Goal: Navigation & Orientation: Find specific page/section

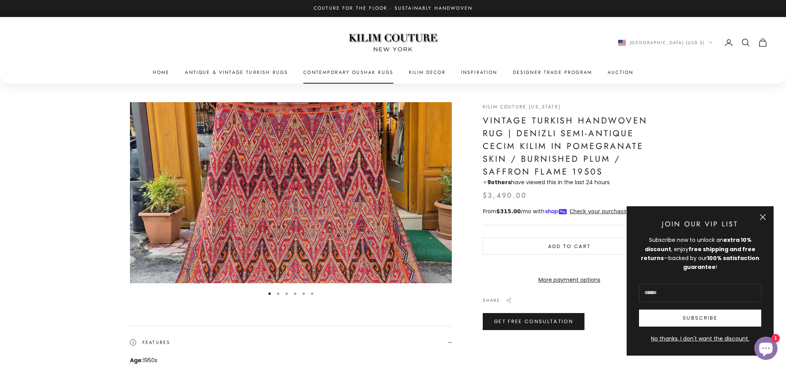
click at [361, 72] on link "Contemporary Oushak Rugs" at bounding box center [348, 73] width 90 height 8
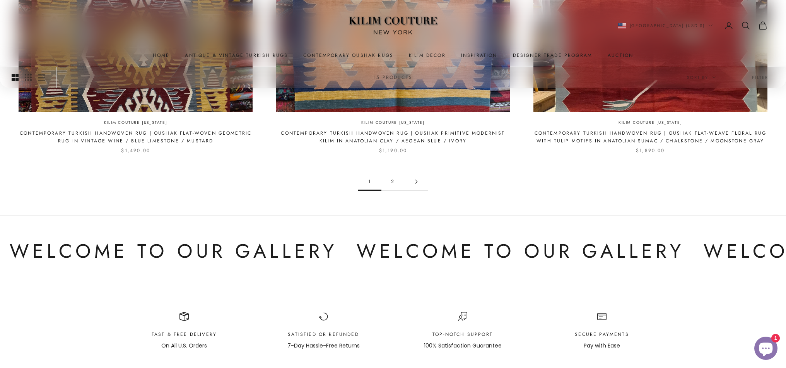
scroll to position [901, 0]
click at [392, 173] on link "2" at bounding box center [393, 181] width 23 height 17
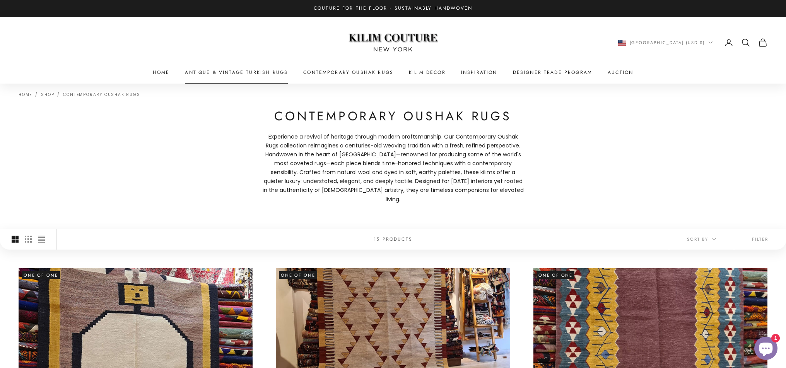
click at [275, 70] on link "Antique & Vintage Turkish Rugs" at bounding box center [236, 73] width 103 height 8
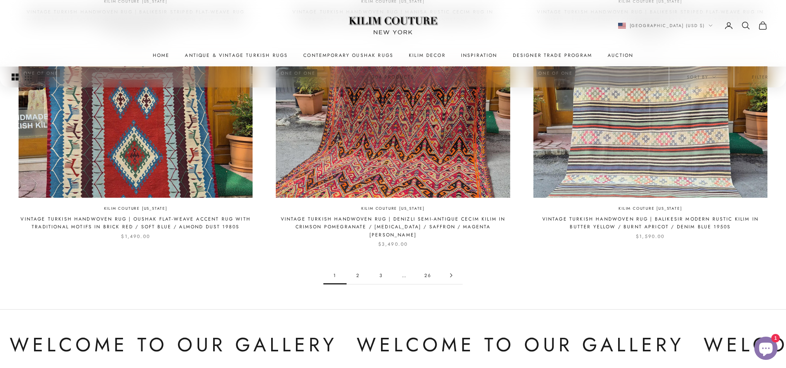
scroll to position [832, 0]
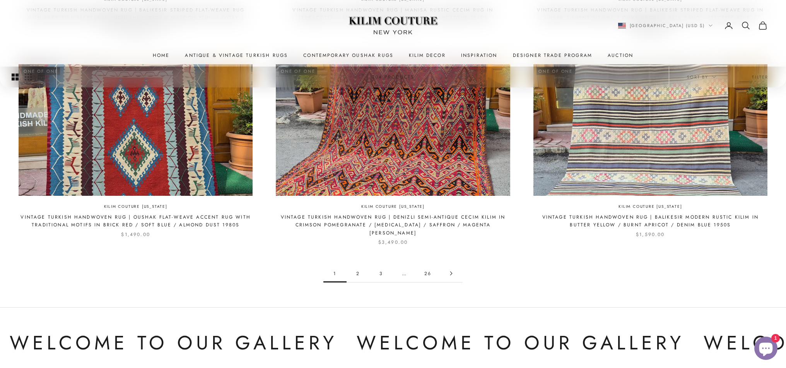
click at [357, 265] on link "2" at bounding box center [358, 273] width 23 height 17
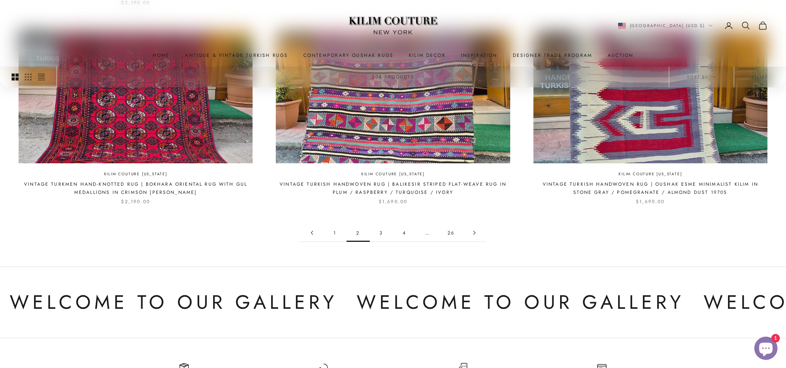
scroll to position [865, 0]
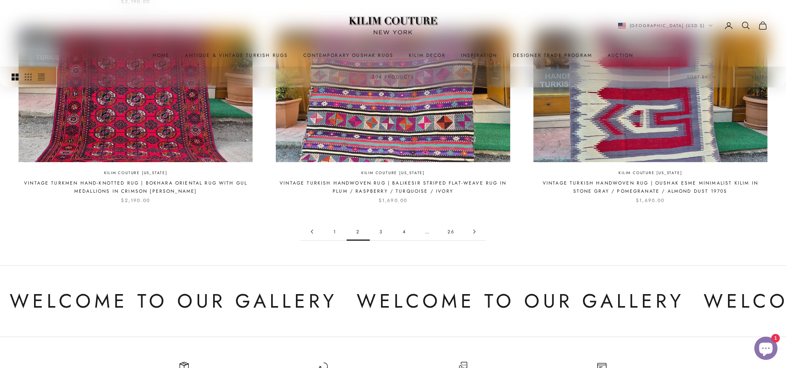
click at [380, 224] on link "3" at bounding box center [381, 231] width 23 height 17
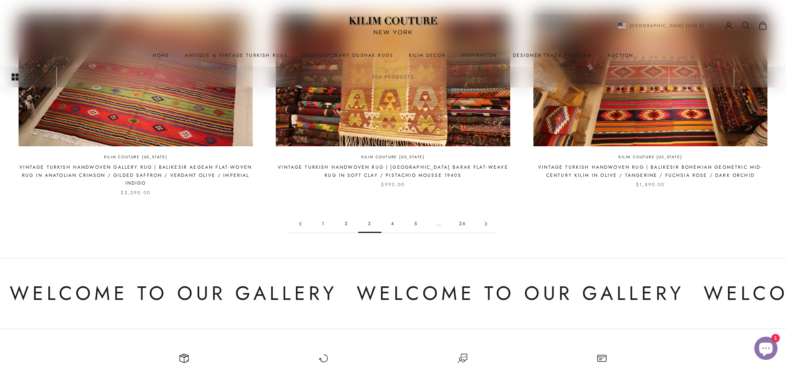
scroll to position [874, 0]
click at [393, 222] on link "4" at bounding box center [393, 223] width 23 height 17
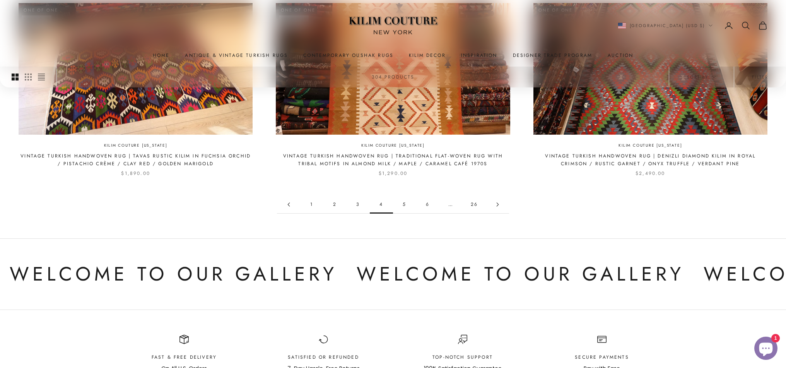
scroll to position [879, 0]
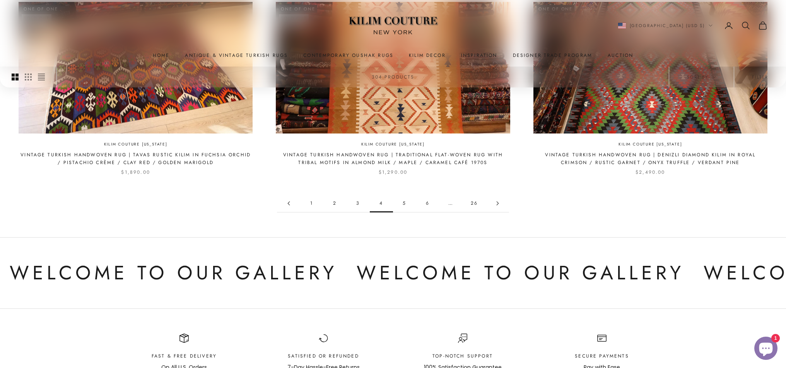
click at [404, 195] on link "5" at bounding box center [404, 203] width 23 height 17
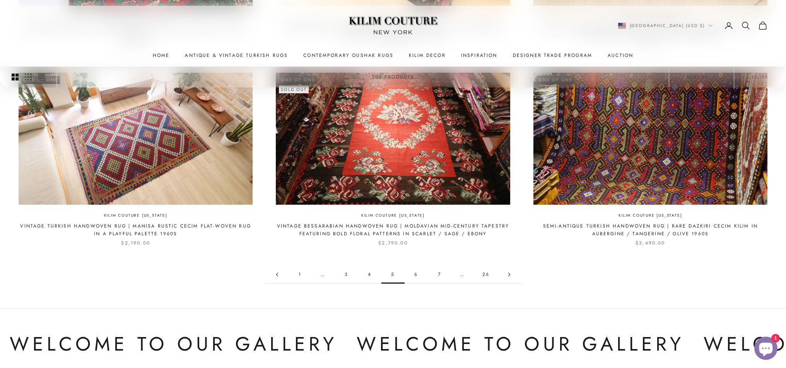
scroll to position [803, 0]
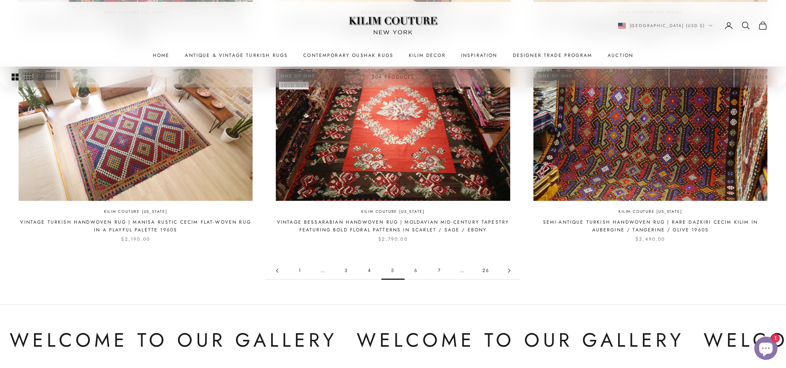
click at [415, 271] on link "6" at bounding box center [416, 270] width 23 height 17
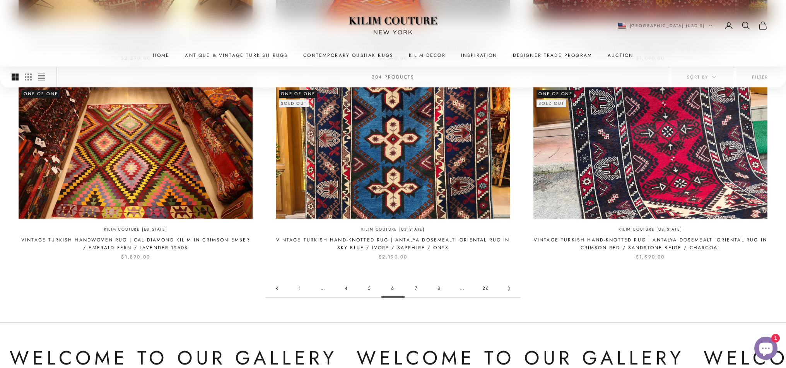
scroll to position [787, 0]
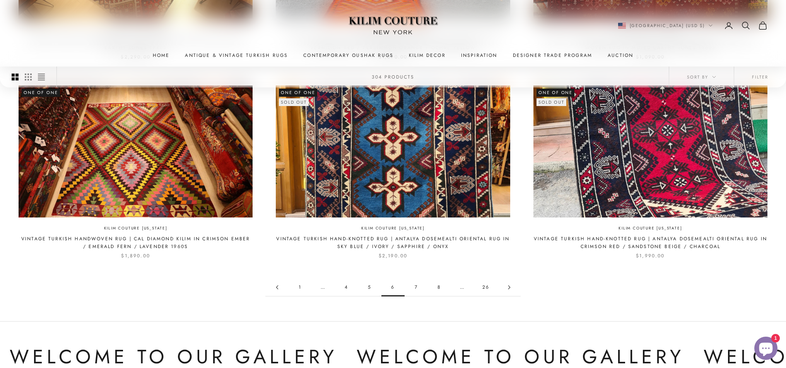
click at [415, 284] on link "7" at bounding box center [416, 287] width 23 height 17
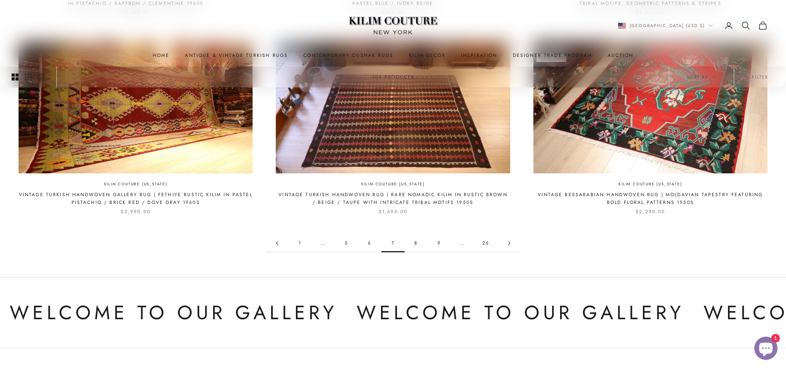
scroll to position [833, 0]
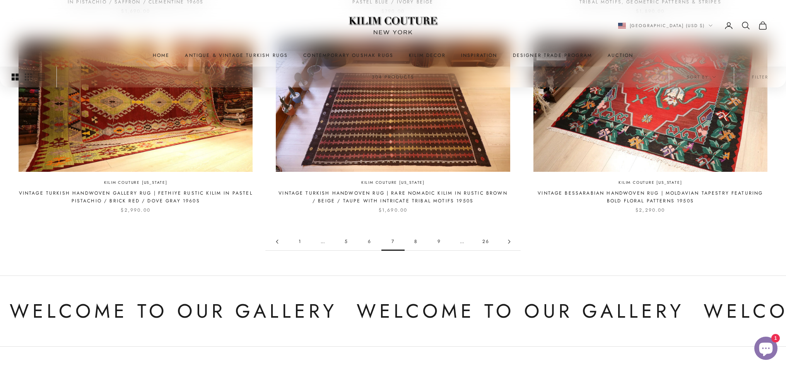
click at [416, 240] on link "8" at bounding box center [416, 241] width 23 height 17
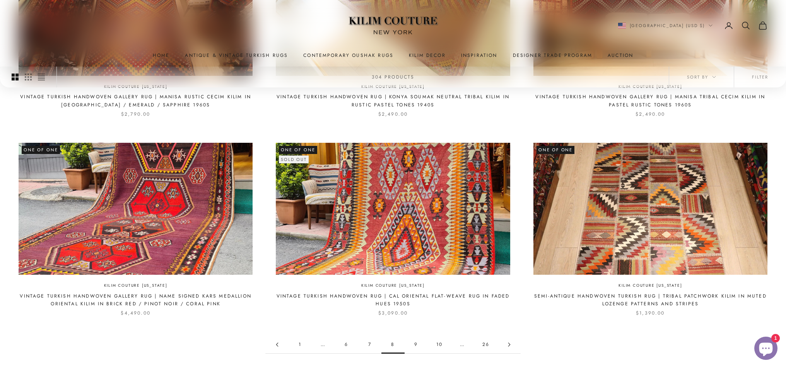
scroll to position [731, 0]
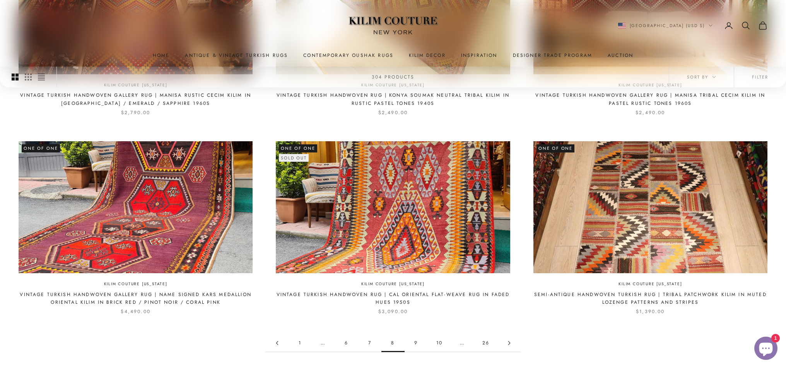
click at [416, 341] on link "9" at bounding box center [416, 342] width 23 height 17
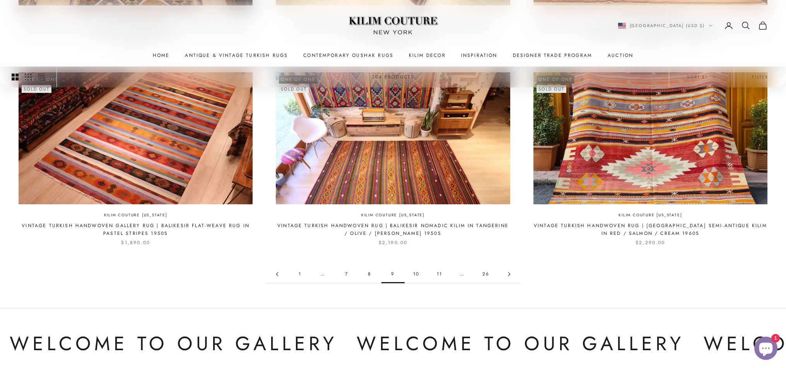
scroll to position [801, 0]
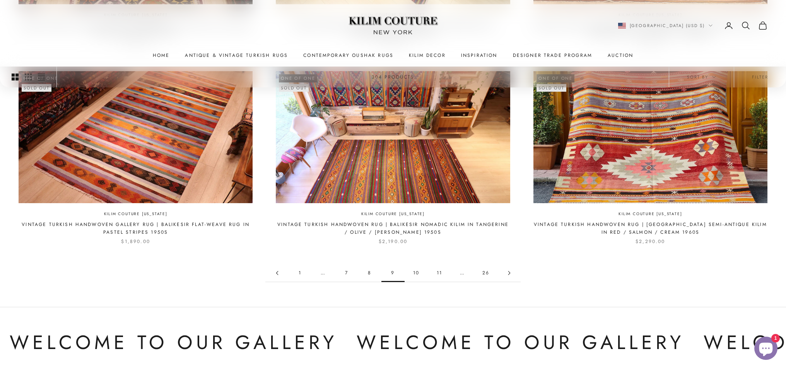
click at [417, 271] on link "10" at bounding box center [416, 272] width 23 height 17
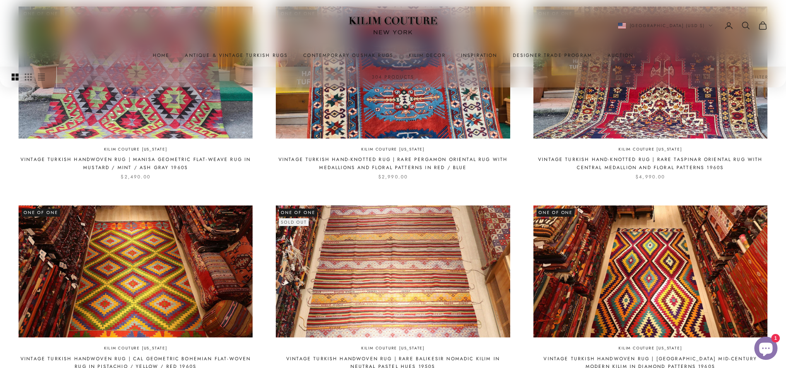
scroll to position [661, 0]
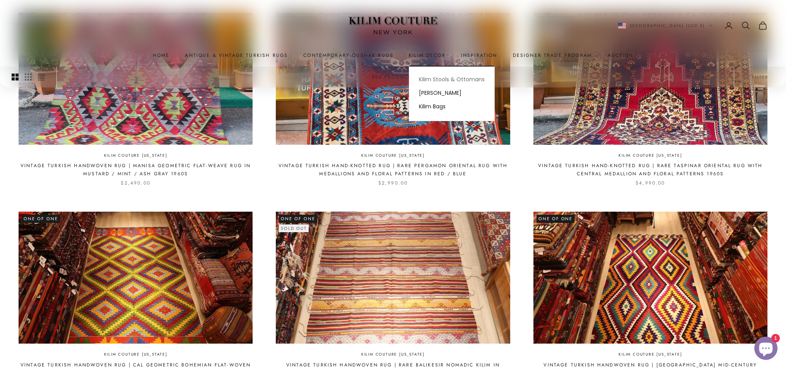
click at [434, 75] on link "Kilim Stools & Ottomans" at bounding box center [451, 80] width 85 height 14
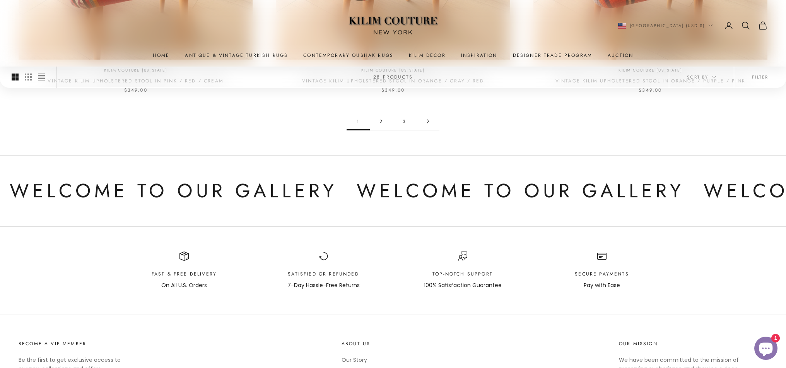
scroll to position [900, 0]
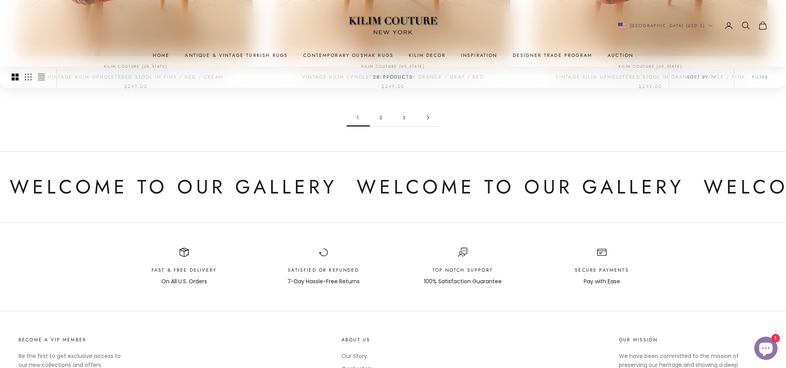
click at [380, 116] on link "2" at bounding box center [381, 117] width 23 height 17
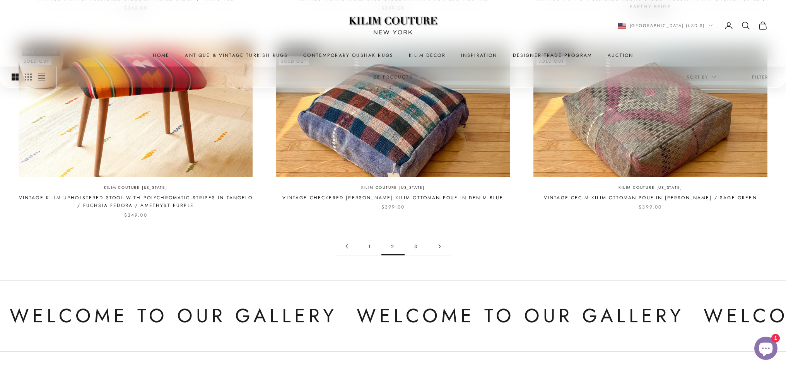
scroll to position [788, 0]
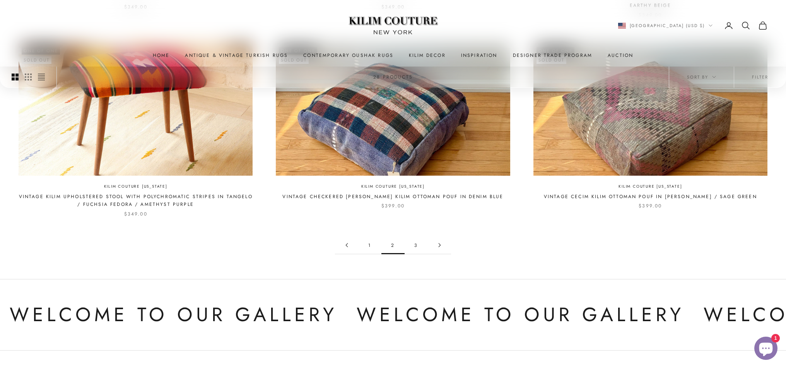
click at [415, 245] on link "3" at bounding box center [416, 244] width 23 height 17
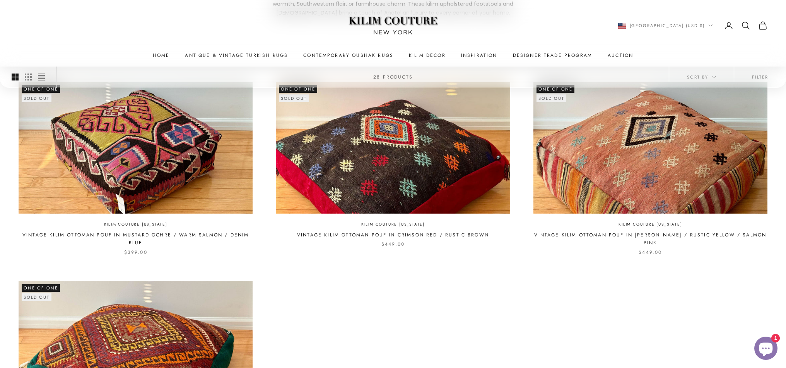
scroll to position [178, 0]
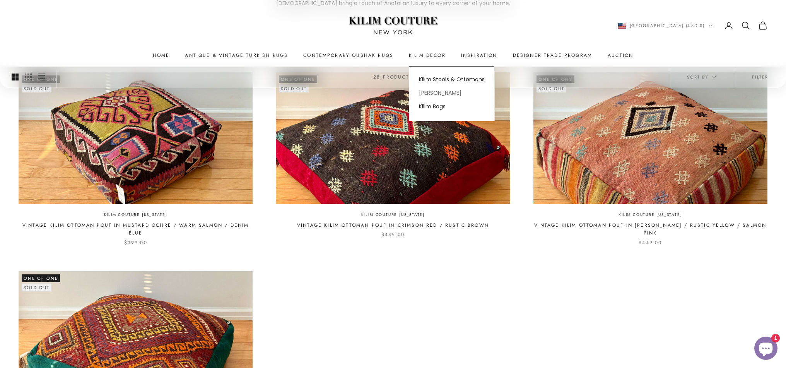
click at [435, 91] on link "[PERSON_NAME]" at bounding box center [451, 94] width 85 height 14
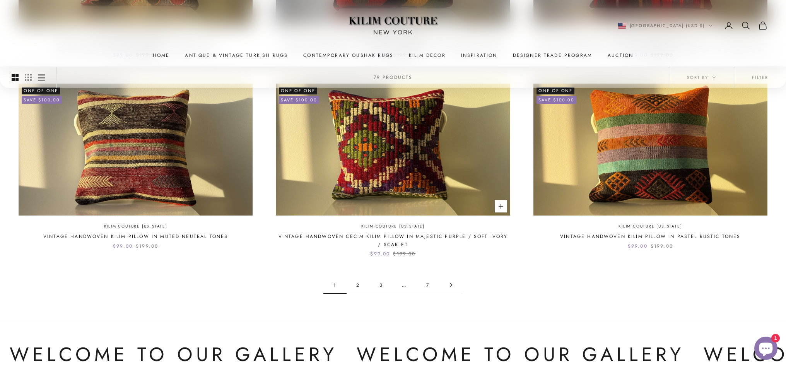
scroll to position [759, 0]
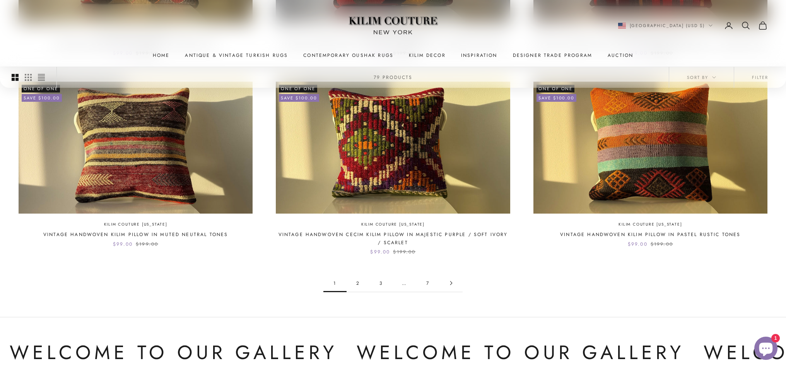
click at [357, 274] on link "2" at bounding box center [358, 282] width 23 height 17
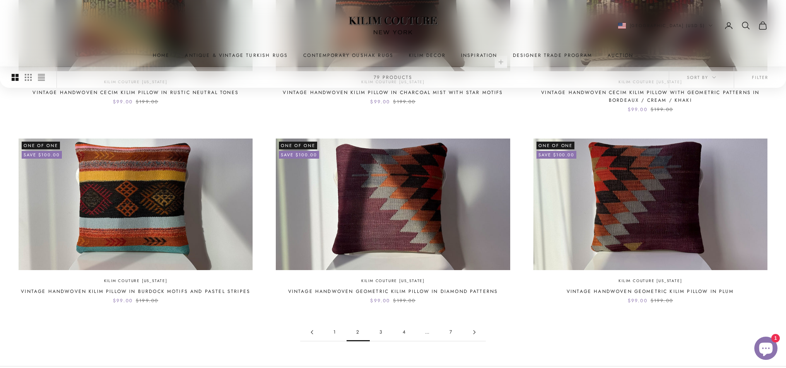
scroll to position [718, 0]
click at [380, 323] on link "3" at bounding box center [381, 331] width 23 height 17
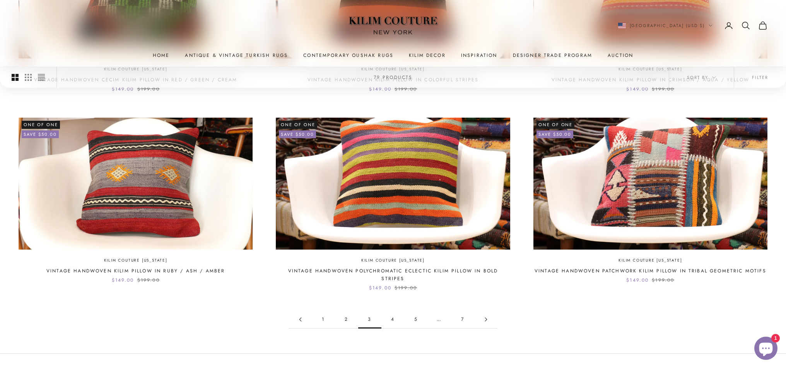
scroll to position [733, 0]
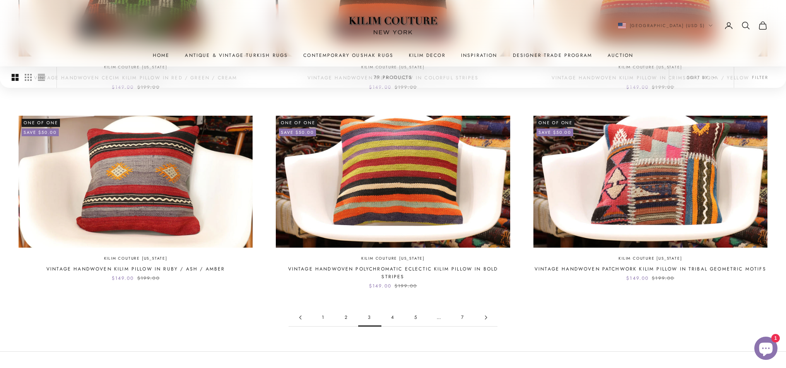
click at [391, 309] on link "4" at bounding box center [393, 317] width 23 height 17
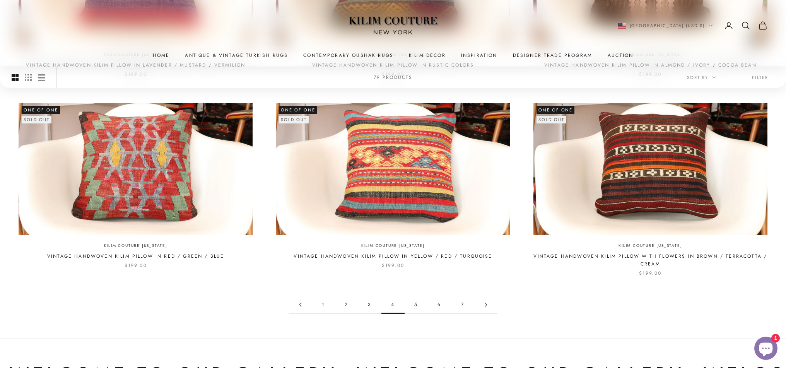
scroll to position [746, 0]
click at [415, 296] on link "5" at bounding box center [416, 304] width 23 height 17
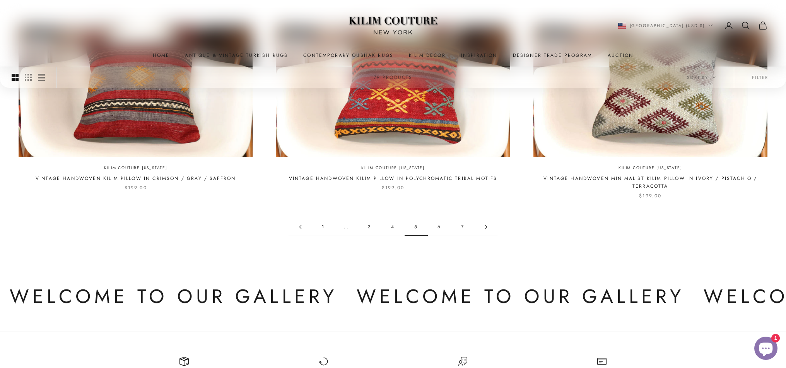
scroll to position [809, 0]
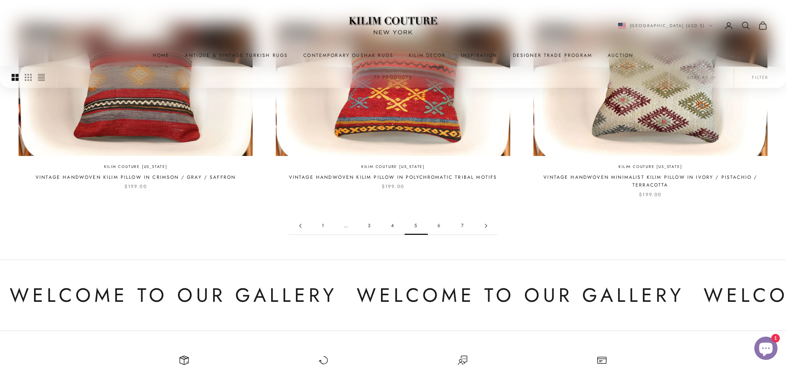
click at [438, 217] on link "6" at bounding box center [439, 225] width 23 height 17
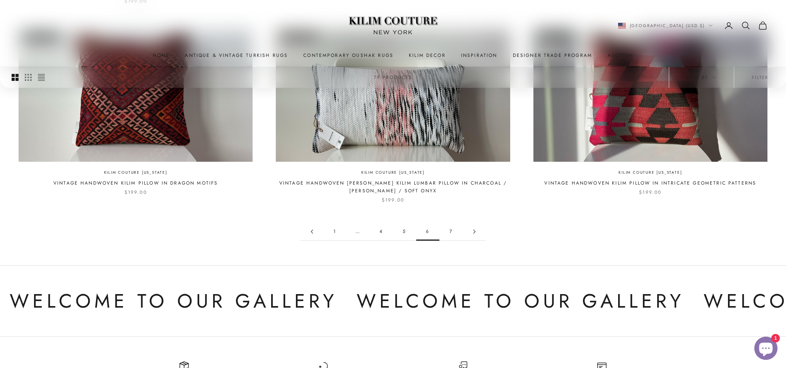
scroll to position [821, 0]
